Goal: Task Accomplishment & Management: Complete application form

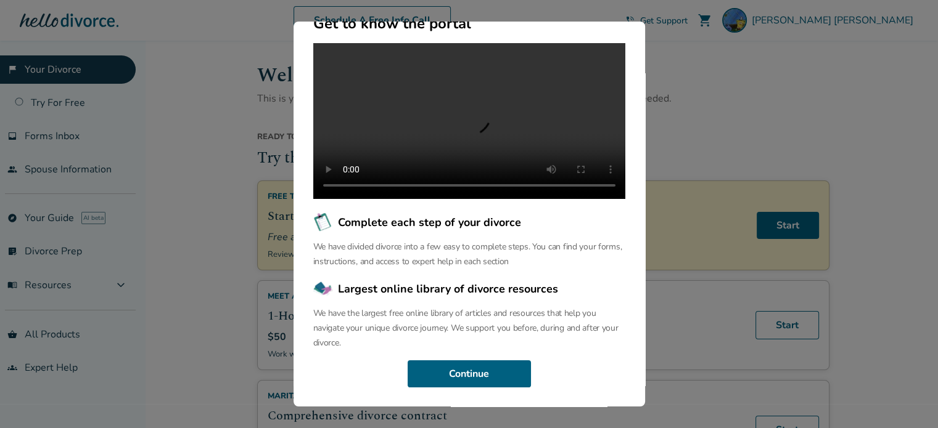
scroll to position [147, 0]
click at [480, 377] on button "Continue" at bounding box center [468, 374] width 123 height 27
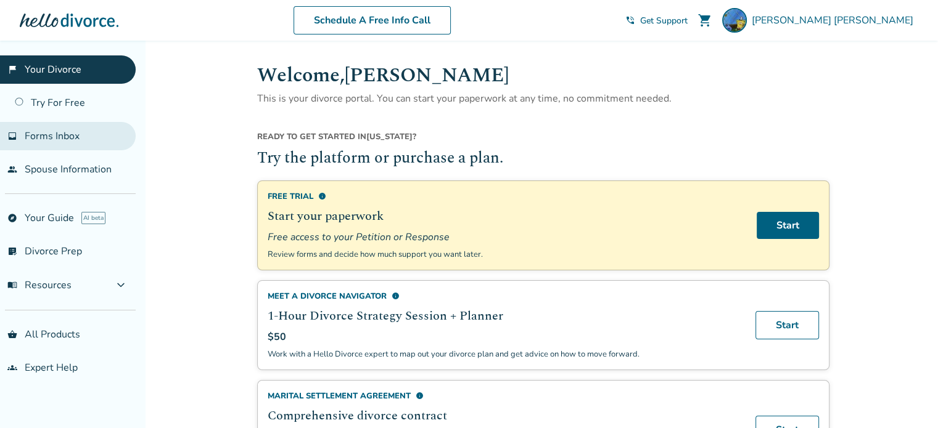
click at [80, 136] on link "inbox Forms Inbox" at bounding box center [68, 136] width 136 height 28
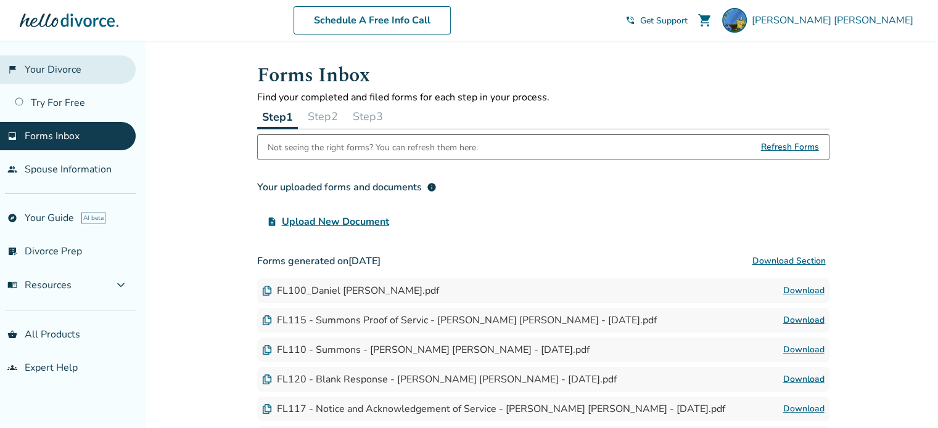
click at [59, 67] on link "flag_2 Your Divorce" at bounding box center [68, 69] width 136 height 28
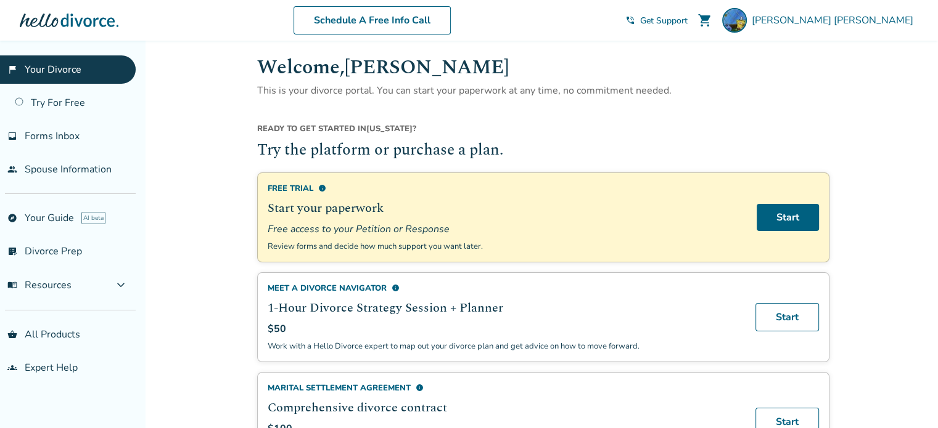
scroll to position [123, 0]
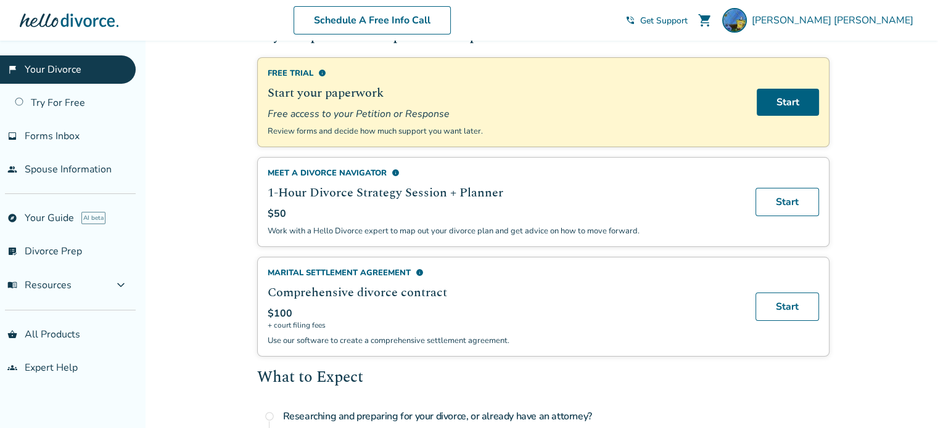
click at [418, 269] on span "info" at bounding box center [419, 273] width 8 height 8
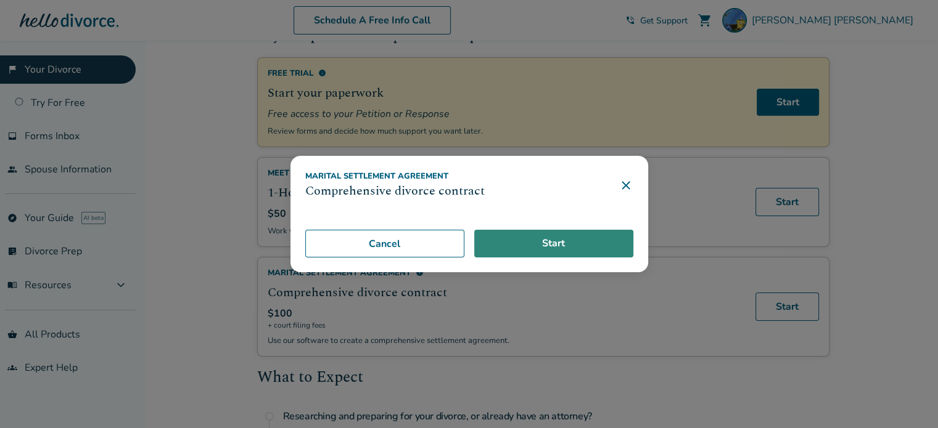
click at [576, 247] on link "Start" at bounding box center [553, 244] width 159 height 28
